Goal: Navigation & Orientation: Find specific page/section

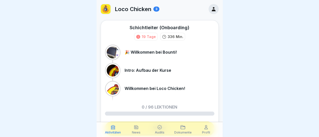
click at [211, 10] on icon at bounding box center [213, 9] width 4 height 4
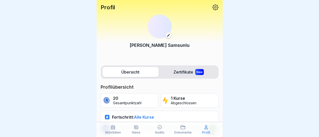
click at [212, 10] on icon at bounding box center [215, 7] width 7 height 7
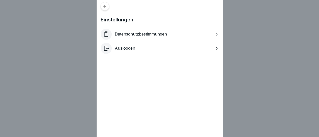
click at [244, 35] on div "Einstellungen Datenschutzbestimmungen Ausloggen" at bounding box center [159, 68] width 319 height 137
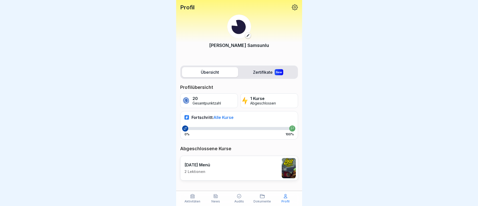
click at [296, 4] on icon at bounding box center [295, 7] width 7 height 7
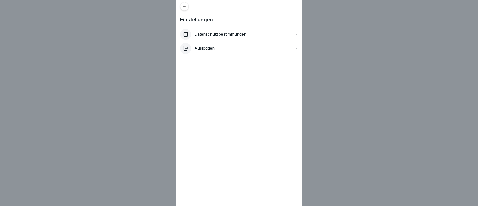
click at [297, 49] on icon at bounding box center [296, 48] width 1 height 3
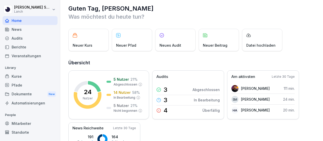
click at [322, 11] on div "Guten Tag, Bianca Was möchtest du heute tun? Neuer Kurs Neuer Pfad Neues Audit …" at bounding box center [191, 70] width 262 height 141
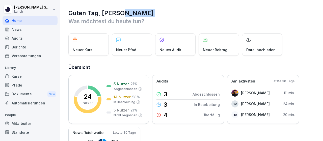
drag, startPoint x: 322, startPoint y: 11, endPoint x: 322, endPoint y: -1, distance: 12.1
click at [322, 0] on html "Bianca Samsunlu Lanch Home News Audits Berichte Veranstaltungen Library Kurse P…" at bounding box center [161, 70] width 323 height 141
